Goal: Transaction & Acquisition: Download file/media

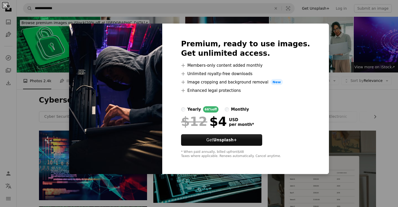
scroll to position [366, 0]
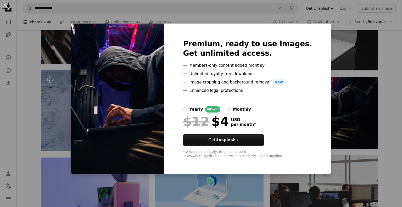
click at [29, 110] on div "An X shape Premium, ready to use images. Get unlimited access. A plus sign Memb…" at bounding box center [201, 103] width 402 height 207
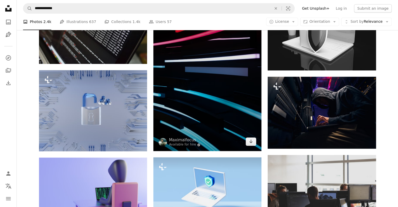
scroll to position [268, 0]
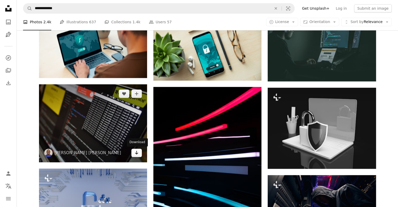
click at [137, 154] on icon "Arrow pointing down" at bounding box center [137, 152] width 4 height 6
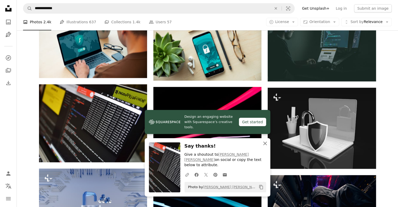
click at [262, 147] on icon "An X shape" at bounding box center [265, 143] width 6 height 6
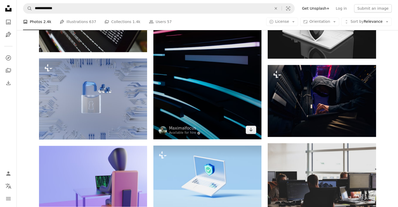
scroll to position [378, 0]
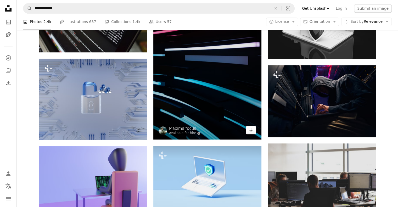
click at [250, 128] on icon "Arrow pointing down" at bounding box center [251, 130] width 4 height 6
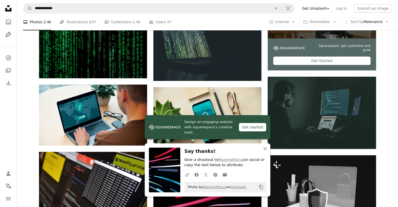
scroll to position [200, 0]
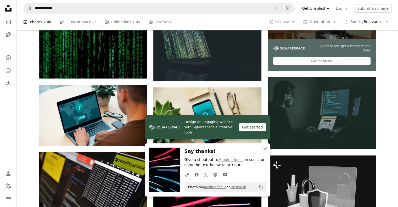
click at [266, 148] on icon "button" at bounding box center [265, 149] width 4 height 4
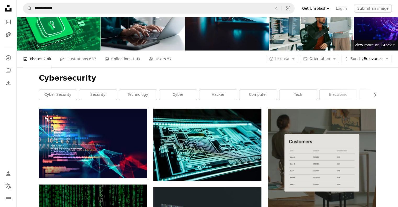
scroll to position [0, 0]
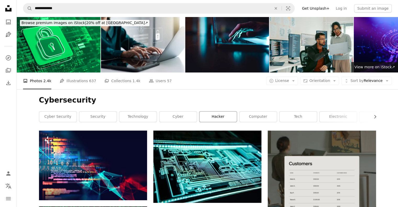
click at [216, 113] on link "hacker" at bounding box center [217, 117] width 37 height 10
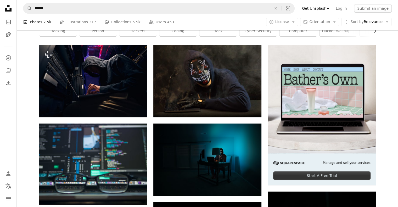
scroll to position [86, 0]
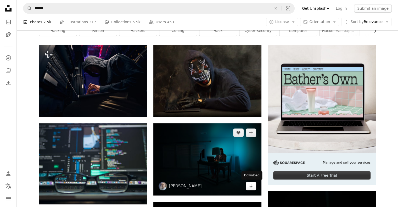
click at [252, 186] on icon "Download" at bounding box center [250, 186] width 3 height 4
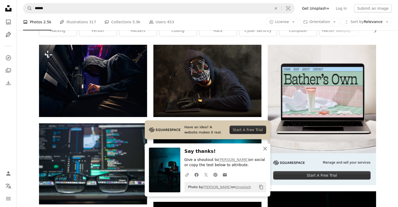
click at [266, 151] on icon "An X shape" at bounding box center [265, 149] width 6 height 6
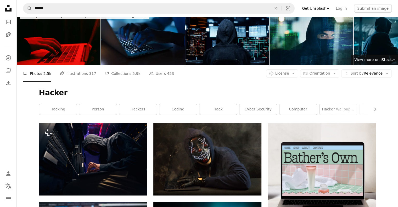
scroll to position [0, 0]
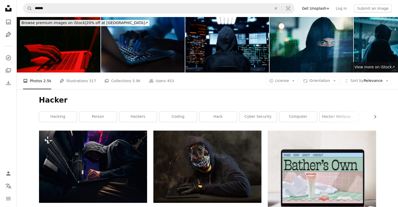
click at [81, 82] on link "Pen Tool Illustrations 317" at bounding box center [78, 81] width 36 height 17
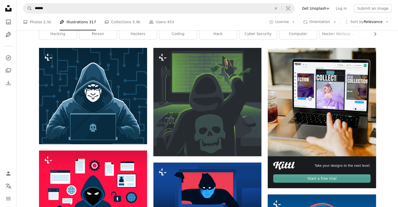
scroll to position [93, 0]
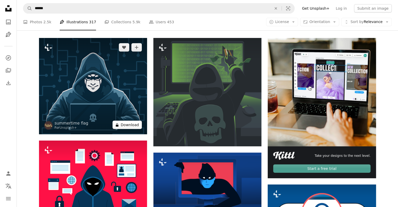
click at [126, 125] on button "A lock Download" at bounding box center [127, 125] width 29 height 8
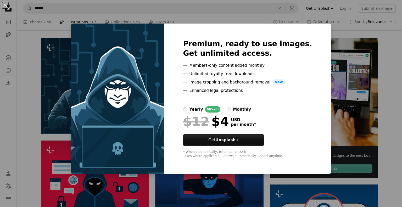
click at [31, 81] on div "An X shape Premium, ready to use images. Get unlimited access. A plus sign Memb…" at bounding box center [201, 103] width 402 height 207
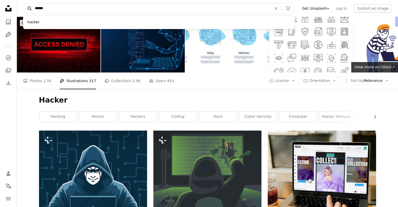
drag, startPoint x: 80, startPoint y: 8, endPoint x: 26, endPoint y: 8, distance: 53.9
click at [26, 8] on form "A magnifying glass ****** hacker An X shape Visual search" at bounding box center [159, 8] width 272 height 10
paste input "*******"
type input "**********"
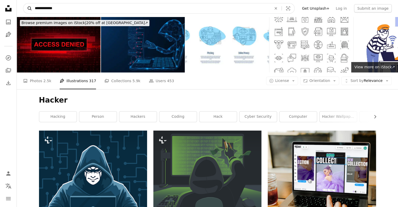
click button "A magnifying glass" at bounding box center [27, 8] width 9 height 10
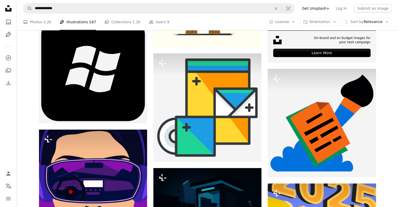
scroll to position [159, 0]
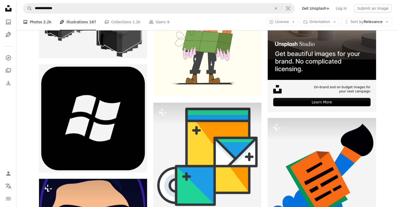
click at [34, 22] on link "A photo Photos 2.2k" at bounding box center [37, 22] width 28 height 17
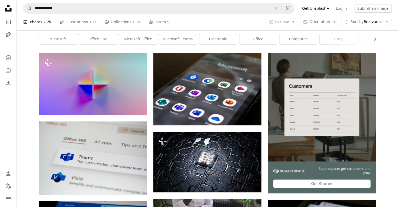
scroll to position [77, 0]
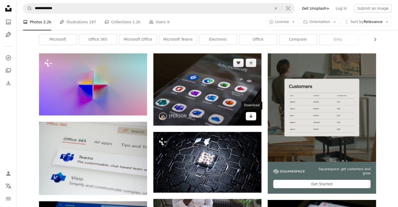
click at [248, 118] on link "Arrow pointing down" at bounding box center [251, 116] width 10 height 8
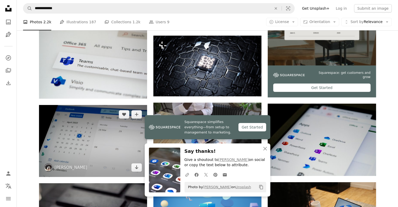
scroll to position [174, 0]
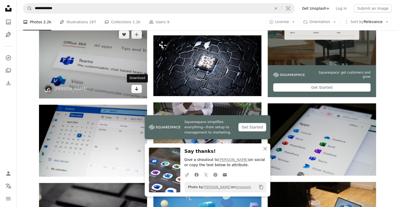
click at [136, 90] on icon "Arrow pointing down" at bounding box center [137, 89] width 4 height 6
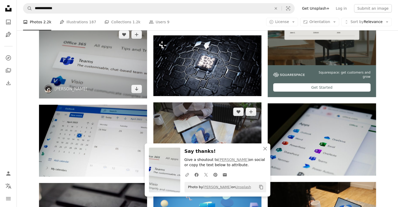
scroll to position [247, 0]
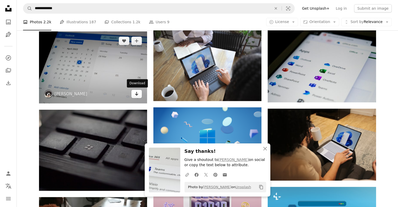
click at [135, 95] on icon "Arrow pointing down" at bounding box center [137, 94] width 4 height 6
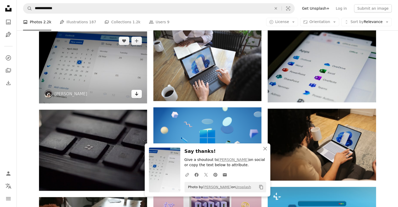
scroll to position [329, 0]
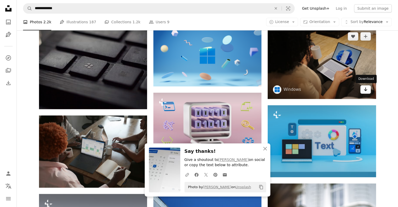
click at [367, 91] on icon "Arrow pointing down" at bounding box center [366, 89] width 4 height 6
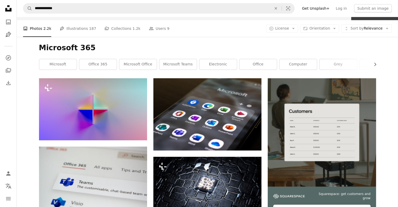
scroll to position [0, 0]
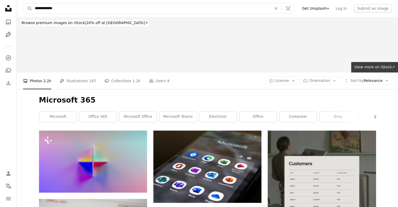
drag, startPoint x: 93, startPoint y: 7, endPoint x: 5, endPoint y: 0, distance: 89.0
type input "**********"
click button "A magnifying glass" at bounding box center [27, 8] width 9 height 10
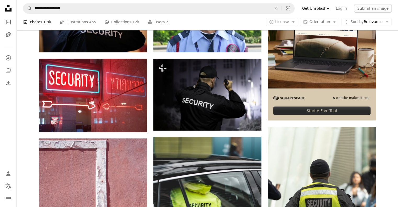
scroll to position [135, 0]
